Goal: Use online tool/utility: Utilize a website feature to perform a specific function

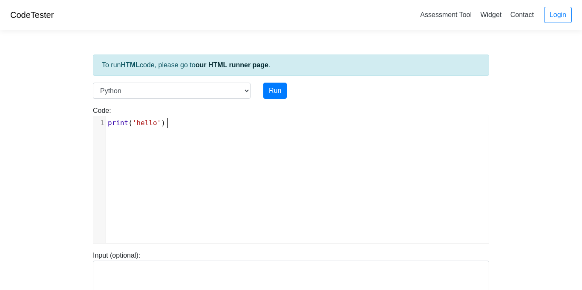
scroll to position [3, 0]
type textarea "print('hello')"
drag, startPoint x: 182, startPoint y: 119, endPoint x: 85, endPoint y: 109, distance: 97.7
click at [85, 109] on body "CodeTester Assessment Tool Widget Contact Login To run HTML code, please go to …" at bounding box center [291, 227] width 582 height 455
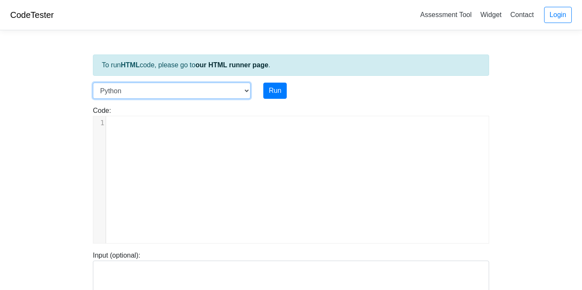
click at [207, 91] on select "C C++ Go Java Javascript Python Ruby" at bounding box center [172, 91] width 158 height 16
click at [93, 83] on select "C C++ Go Java Javascript Python Ruby" at bounding box center [172, 91] width 158 height 16
click at [134, 134] on div "​ x 1 ​" at bounding box center [297, 186] width 408 height 140
type textarea "(((\"
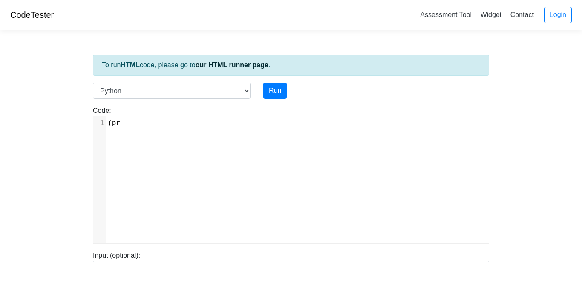
type textarea "pro"
type textarea "int) color"
type textarea "(print)"
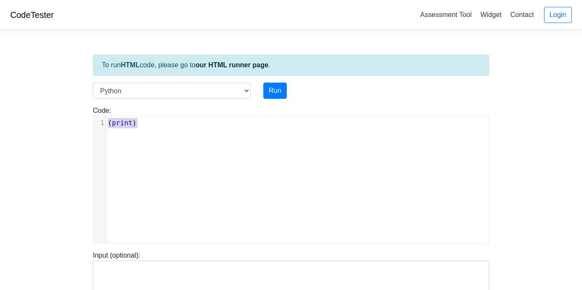
drag, startPoint x: 144, startPoint y: 126, endPoint x: 38, endPoint y: 131, distance: 107.1
click at [38, 131] on body "CodeTester Assessment Tool Widget Contact Login To run HTML code, please go to …" at bounding box center [291, 227] width 582 height 455
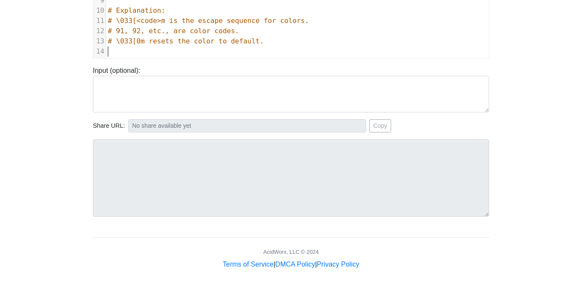
scroll to position [0, 0]
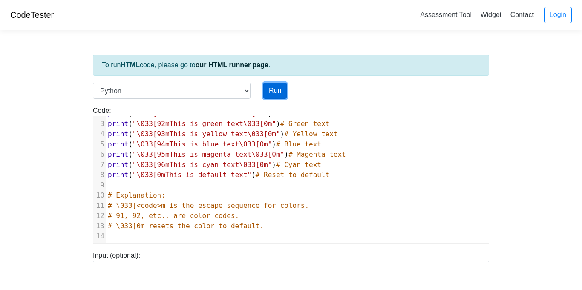
click at [274, 90] on button "Run" at bounding box center [274, 91] width 23 height 16
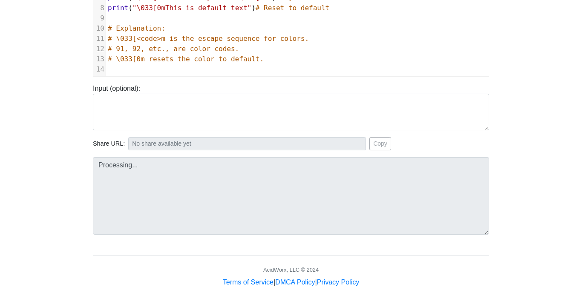
scroll to position [185, 0]
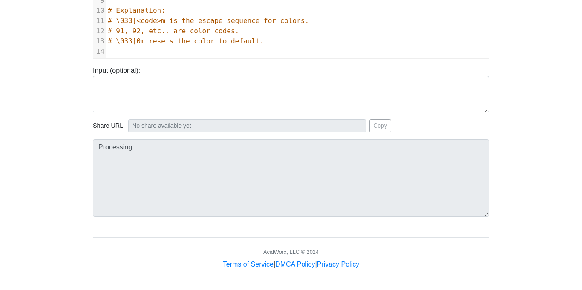
type input "https://codetester.io/runner?s=j2XjVEkoXy"
type textarea "Stdout: [91mThis is red text[0m [92mThis is green text[0m [93mThis is yell…"
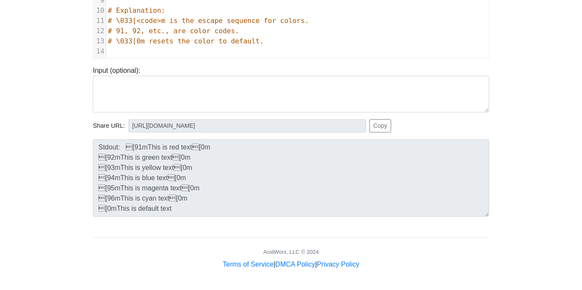
scroll to position [0, 0]
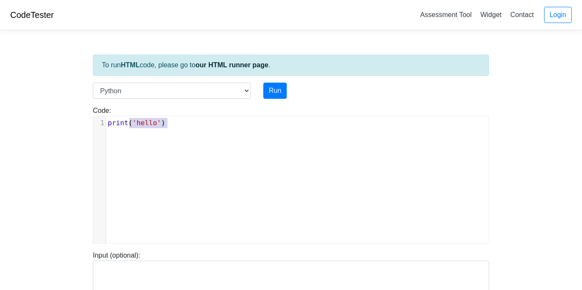
scroll to position [3, 0]
type textarea "print('hello')"
drag, startPoint x: 193, startPoint y: 120, endPoint x: 84, endPoint y: 123, distance: 108.7
click at [84, 123] on body "CodeTester Assessment Tool Widget Contact Login To run HTML code, please go to …" at bounding box center [291, 227] width 582 height 455
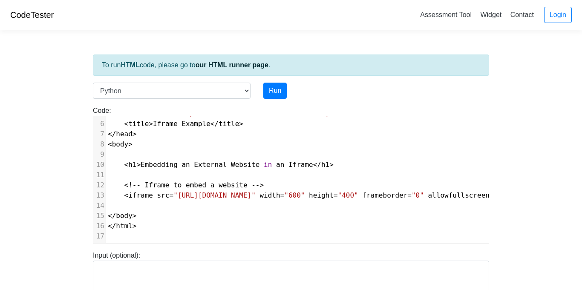
scroll to position [41, 0]
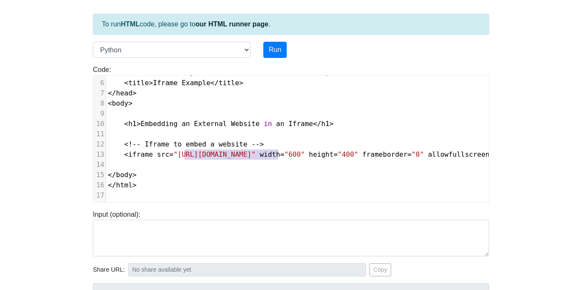
type textarea "[URL][DOMAIN_NAME]"
drag, startPoint x: 278, startPoint y: 153, endPoint x: 180, endPoint y: 153, distance: 97.6
click at [180, 153] on span ""[URL][DOMAIN_NAME]"" at bounding box center [214, 154] width 82 height 8
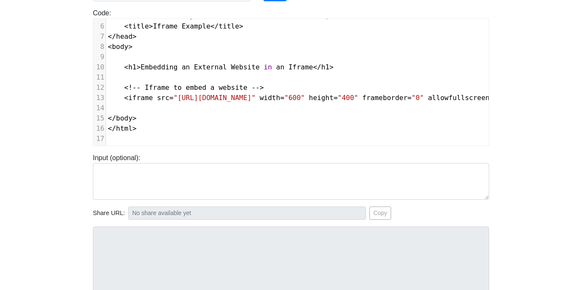
scroll to position [0, 0]
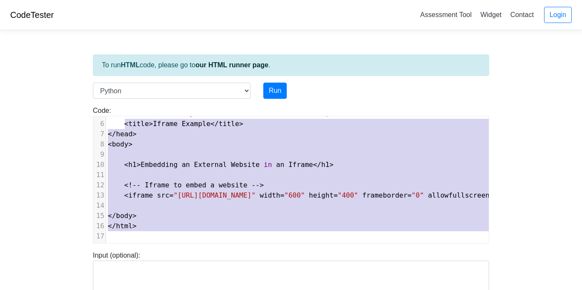
type textarea "<!DOCTYPE html> <html lang="en"> <head> <meta charset="UTF-8"> <meta name="view…"
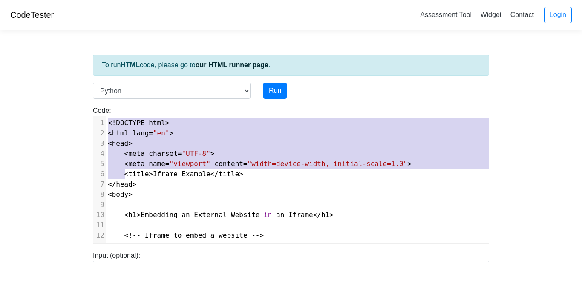
drag, startPoint x: 123, startPoint y: 124, endPoint x: 140, endPoint y: 95, distance: 33.5
click at [140, 95] on div "To run HTML code, please go to our HTML runner page . Language C C++ Go Java Ja…" at bounding box center [291, 246] width 409 height 418
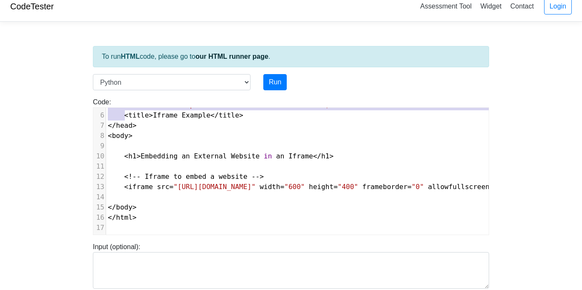
scroll to position [185, 0]
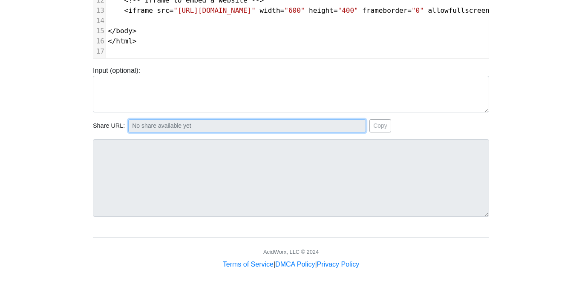
click at [331, 121] on input "text" at bounding box center [247, 125] width 238 height 13
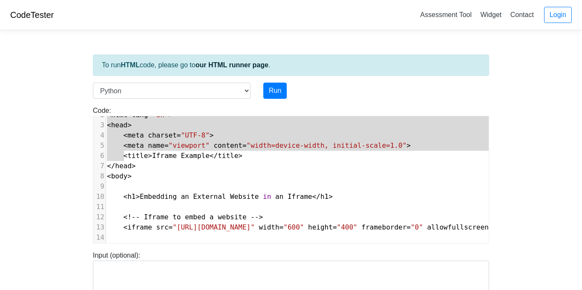
scroll to position [12, 0]
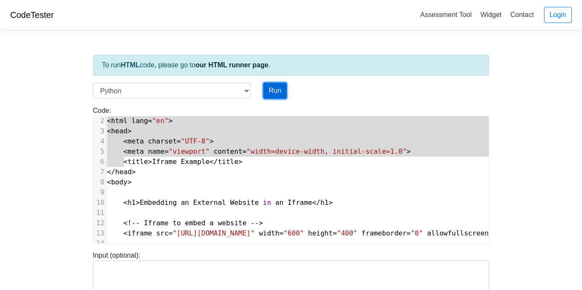
click at [269, 90] on button "Run" at bounding box center [274, 91] width 23 height 16
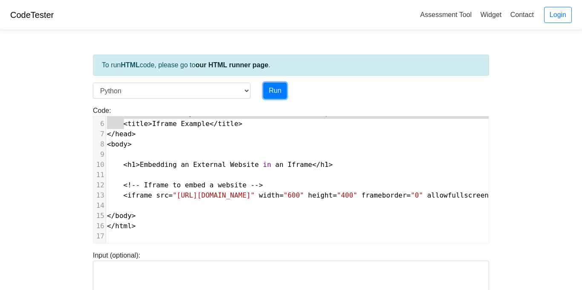
scroll to position [50, 0]
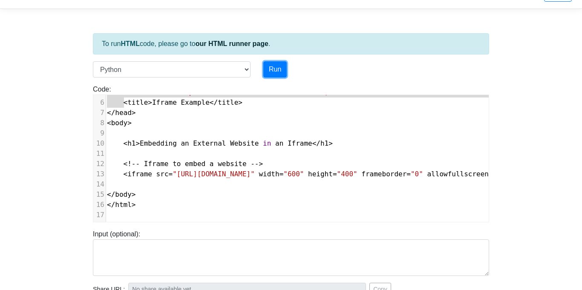
type input "[URL][DOMAIN_NAME]"
type textarea "Submission status: Runtime Error (NZEC) Stderr: File "script.py", line 1 <!DOCT…"
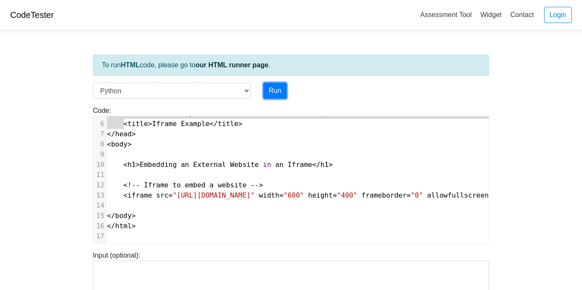
scroll to position [0, 0]
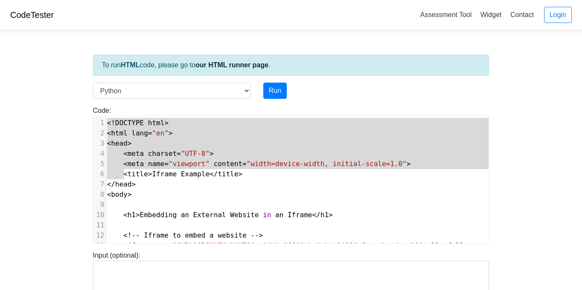
click at [199, 188] on pre "</ head >" at bounding box center [341, 184] width 472 height 10
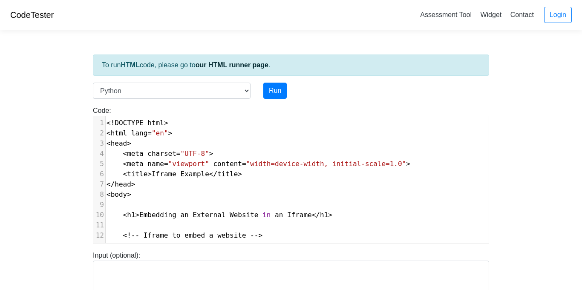
scroll to position [0, 2]
click at [215, 94] on select "C C++ Go Java Javascript Python Ruby" at bounding box center [172, 91] width 158 height 16
click at [182, 79] on div "To run HTML code, please go to our HTML runner page . Language C C++ Go Java Ja…" at bounding box center [291, 246] width 409 height 418
click at [219, 61] on link "our HTML runner page" at bounding box center [232, 64] width 73 height 7
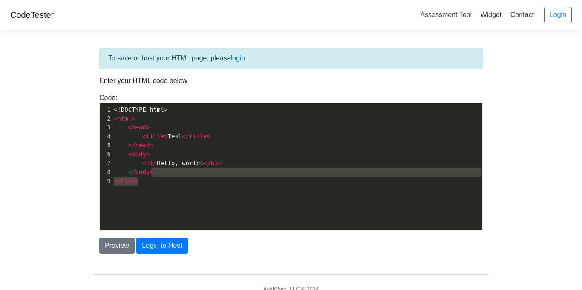
scroll to position [3, 0]
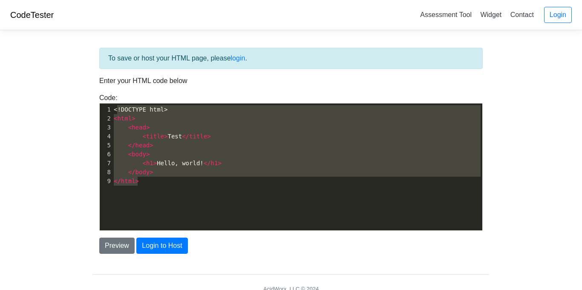
type textarea "<!DOCTYPE html> <html> <head> <title>Test</title> </head> <body> <h1>Hello, wor…"
drag, startPoint x: 152, startPoint y: 173, endPoint x: 116, endPoint y: 104, distance: 78.0
click at [116, 104] on div "x 1 <!DOCTYPE html> 2 < html > 3 < head > 4 < title > Test </ title > 5 </ head…" at bounding box center [297, 146] width 370 height 84
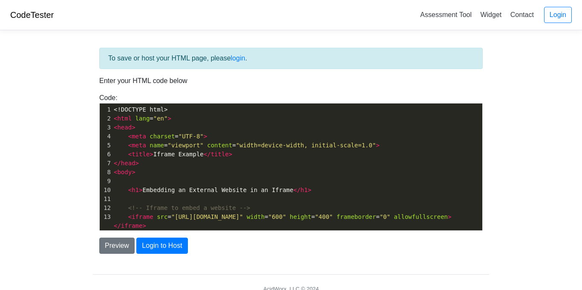
scroll to position [38, 0]
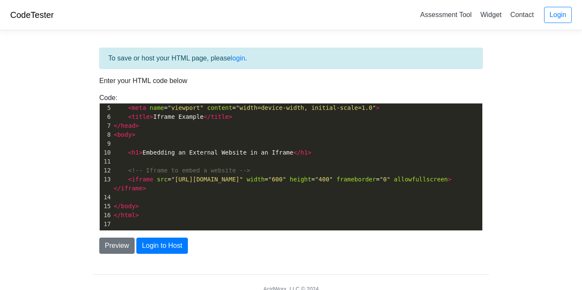
click at [243, 178] on span ""[URL][DOMAIN_NAME]"" at bounding box center [207, 179] width 72 height 7
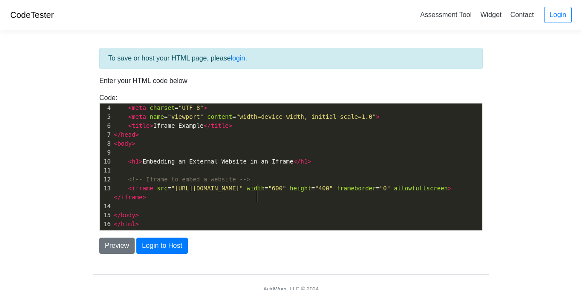
click at [237, 107] on pre "< meta charset = "UTF-8" >" at bounding box center [297, 108] width 370 height 9
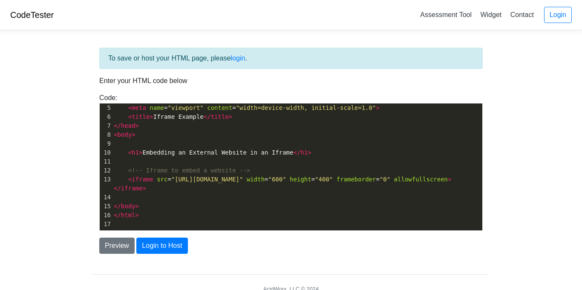
scroll to position [37, 0]
click at [115, 245] on button "Preview" at bounding box center [116, 246] width 35 height 16
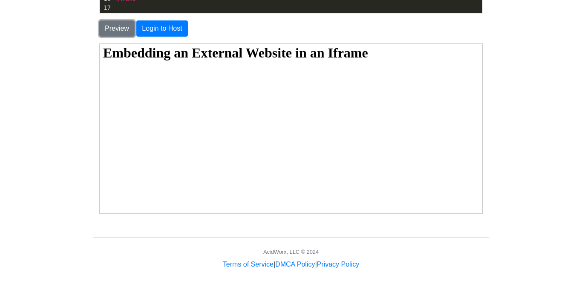
scroll to position [4, 0]
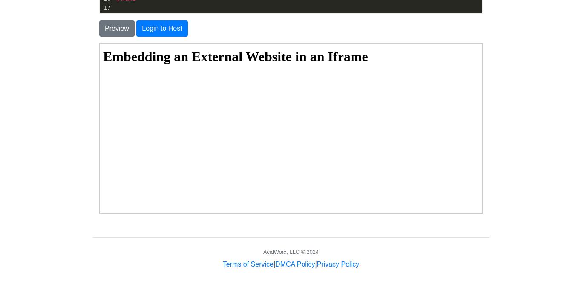
click at [382, 123] on body "Embedding an External Website in an Iframe" at bounding box center [291, 147] width 376 height 197
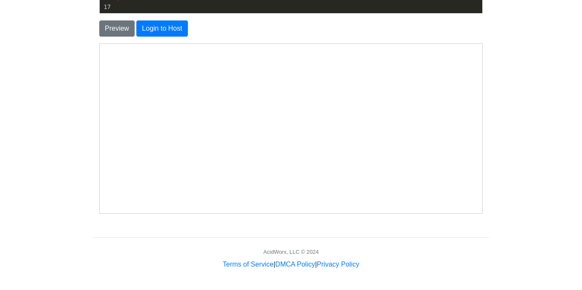
scroll to position [0, 0]
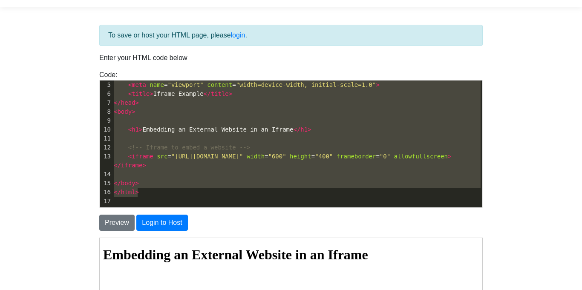
type textarea "<!DOCTYPE html> <html lang="en"> <head> <meta charset="UTF-8"> <meta name="view…"
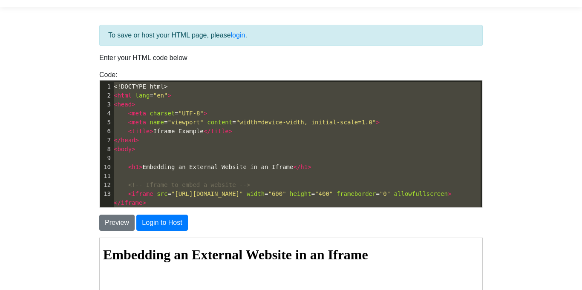
drag, startPoint x: 180, startPoint y: 195, endPoint x: 106, endPoint y: 78, distance: 138.4
click at [106, 78] on div "Code: <!DOCTYPE html> <html> <head> <title>Test</title> </head> <body> <h1>Hell…" at bounding box center [291, 139] width 396 height 138
